Goal: Task Accomplishment & Management: Use online tool/utility

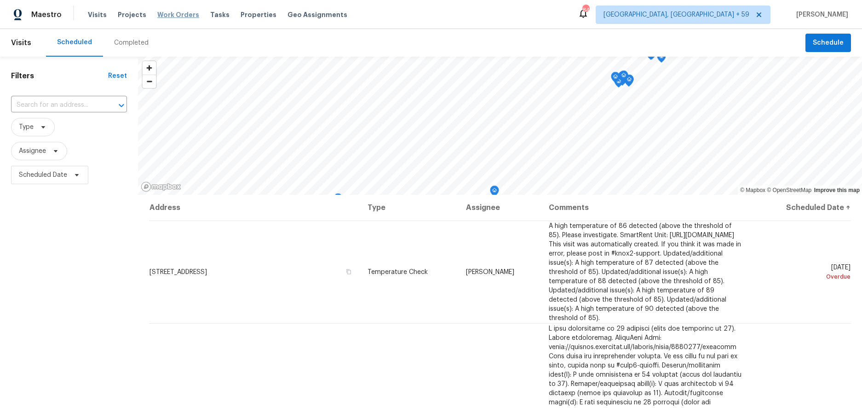
click at [157, 13] on span "Work Orders" at bounding box center [178, 14] width 42 height 9
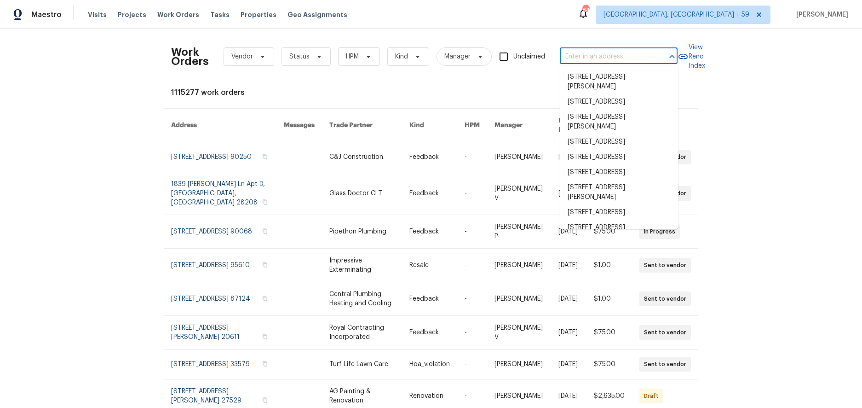
click at [597, 53] on input "text" at bounding box center [606, 57] width 92 height 14
click at [597, 54] on input "text" at bounding box center [606, 57] width 92 height 14
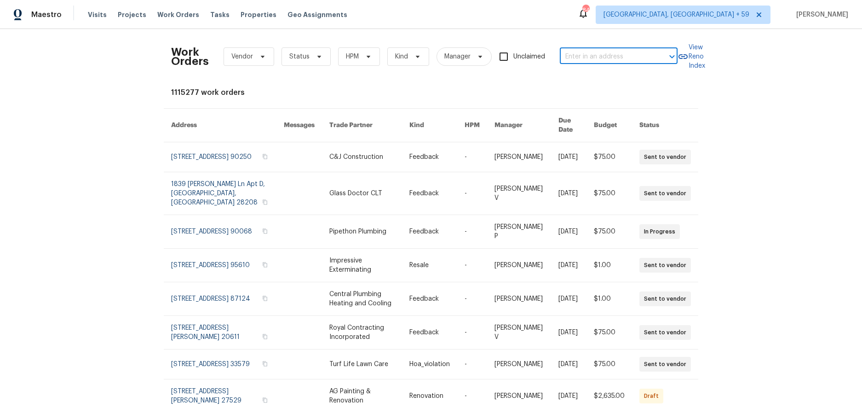
paste input "[STREET_ADDRESS]"
type input "[STREET_ADDRESS]"
click at [597, 74] on li "[STREET_ADDRESS]" at bounding box center [619, 76] width 118 height 15
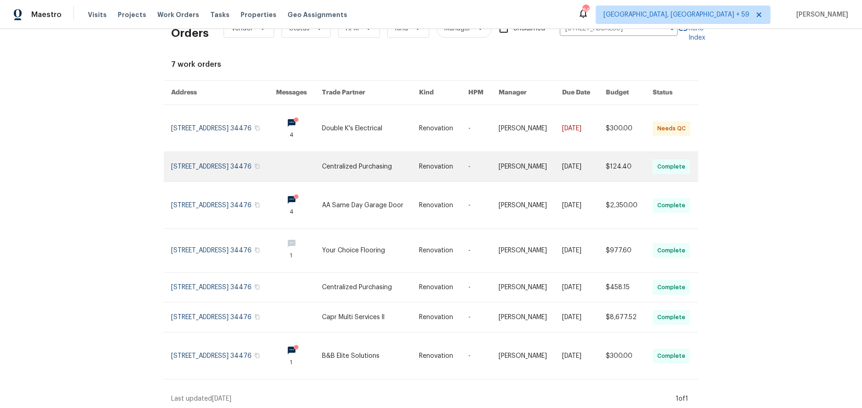
scroll to position [36, 0]
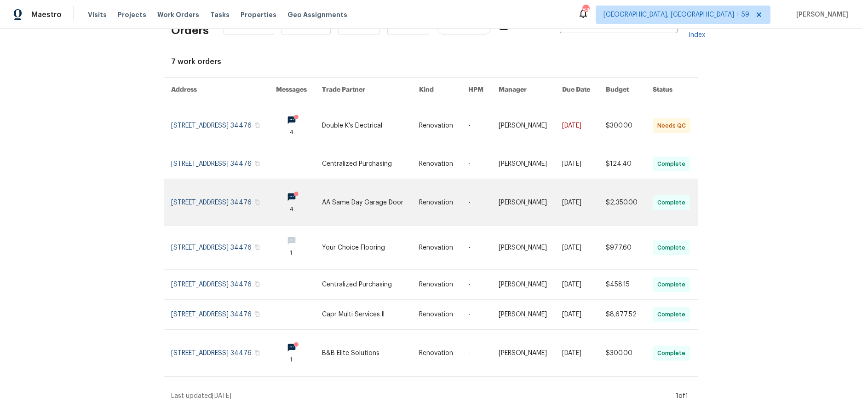
click at [363, 192] on link at bounding box center [370, 202] width 97 height 46
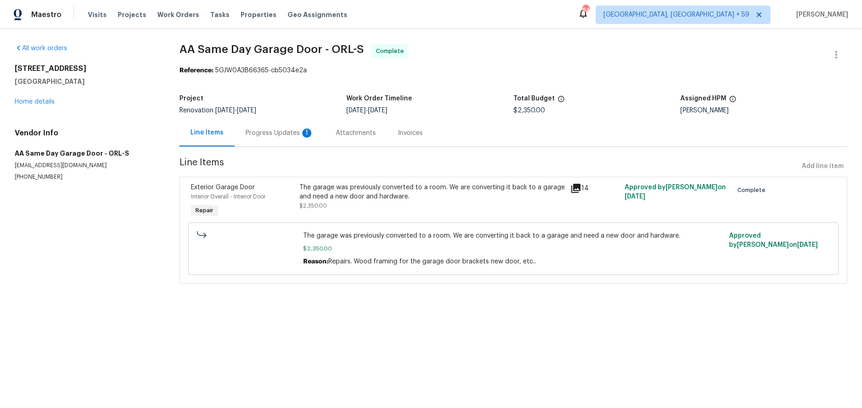
click at [573, 186] on icon at bounding box center [575, 188] width 11 height 11
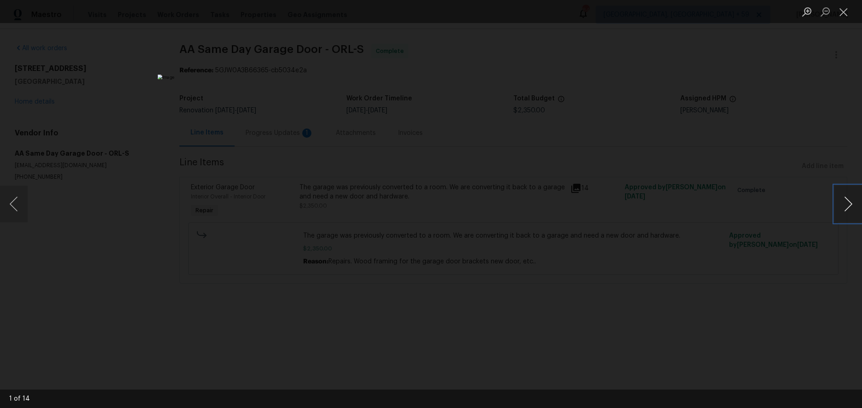
click at [840, 207] on button "Next image" at bounding box center [848, 203] width 28 height 37
